Goal: Task Accomplishment & Management: Use online tool/utility

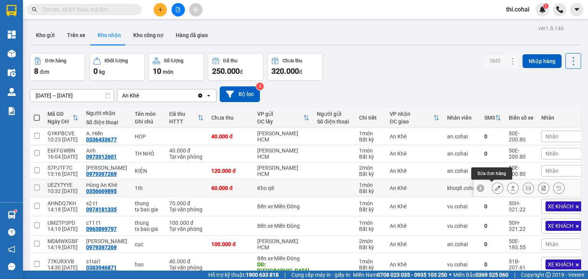
click at [495, 188] on icon at bounding box center [497, 188] width 5 height 5
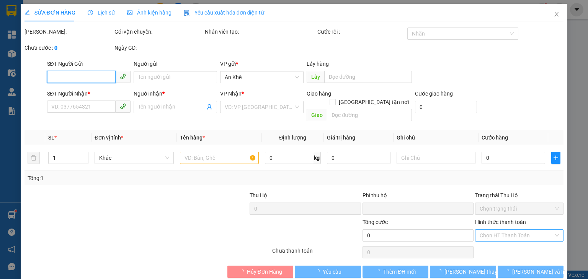
type input "0356669895"
type input "Hùng An Khê"
type input "0"
type input "60.000"
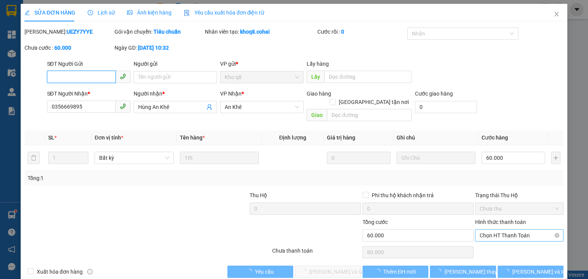
click at [494, 230] on span "Chọn HT Thanh Toán" at bounding box center [519, 235] width 79 height 11
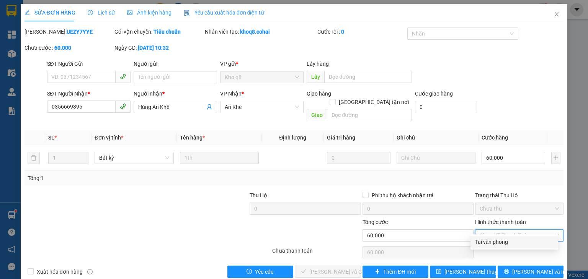
click at [494, 242] on div "Tại văn phòng" at bounding box center [514, 242] width 78 height 8
type input "0"
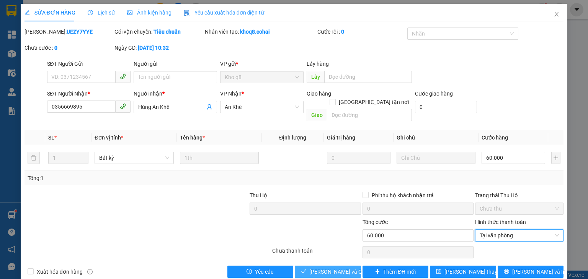
click at [334, 268] on span "[PERSON_NAME] và Giao hàng" at bounding box center [345, 272] width 73 height 8
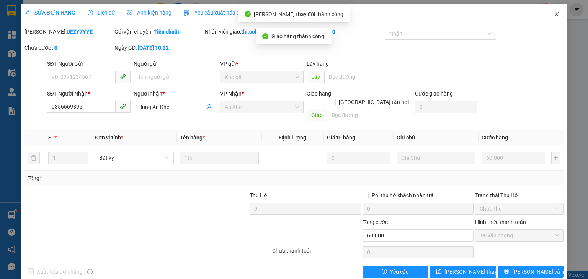
click at [555, 14] on icon "close" at bounding box center [557, 14] width 4 height 5
